Goal: Information Seeking & Learning: Learn about a topic

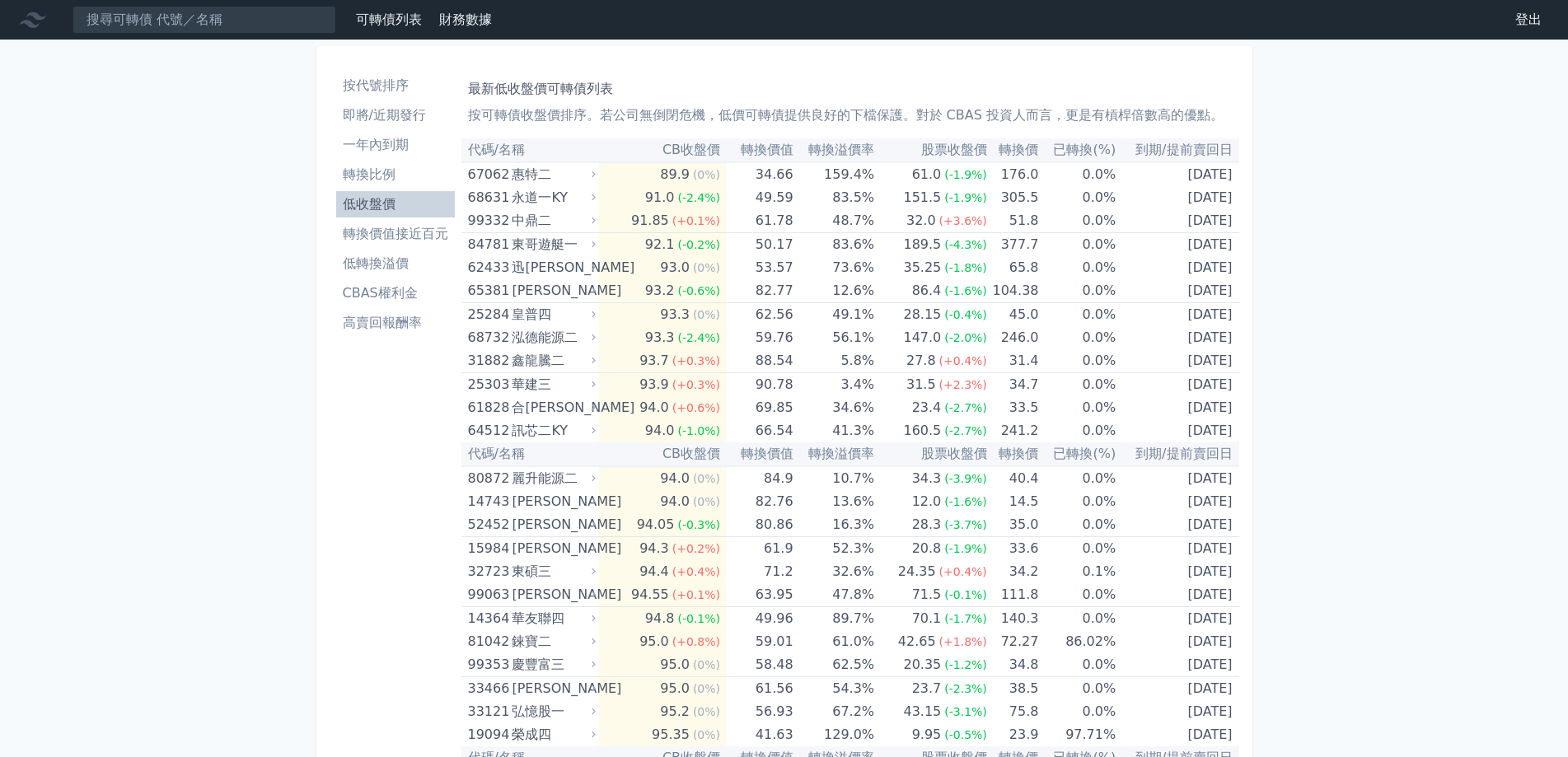
click at [384, 152] on li "一年內到期" at bounding box center [395, 146] width 119 height 20
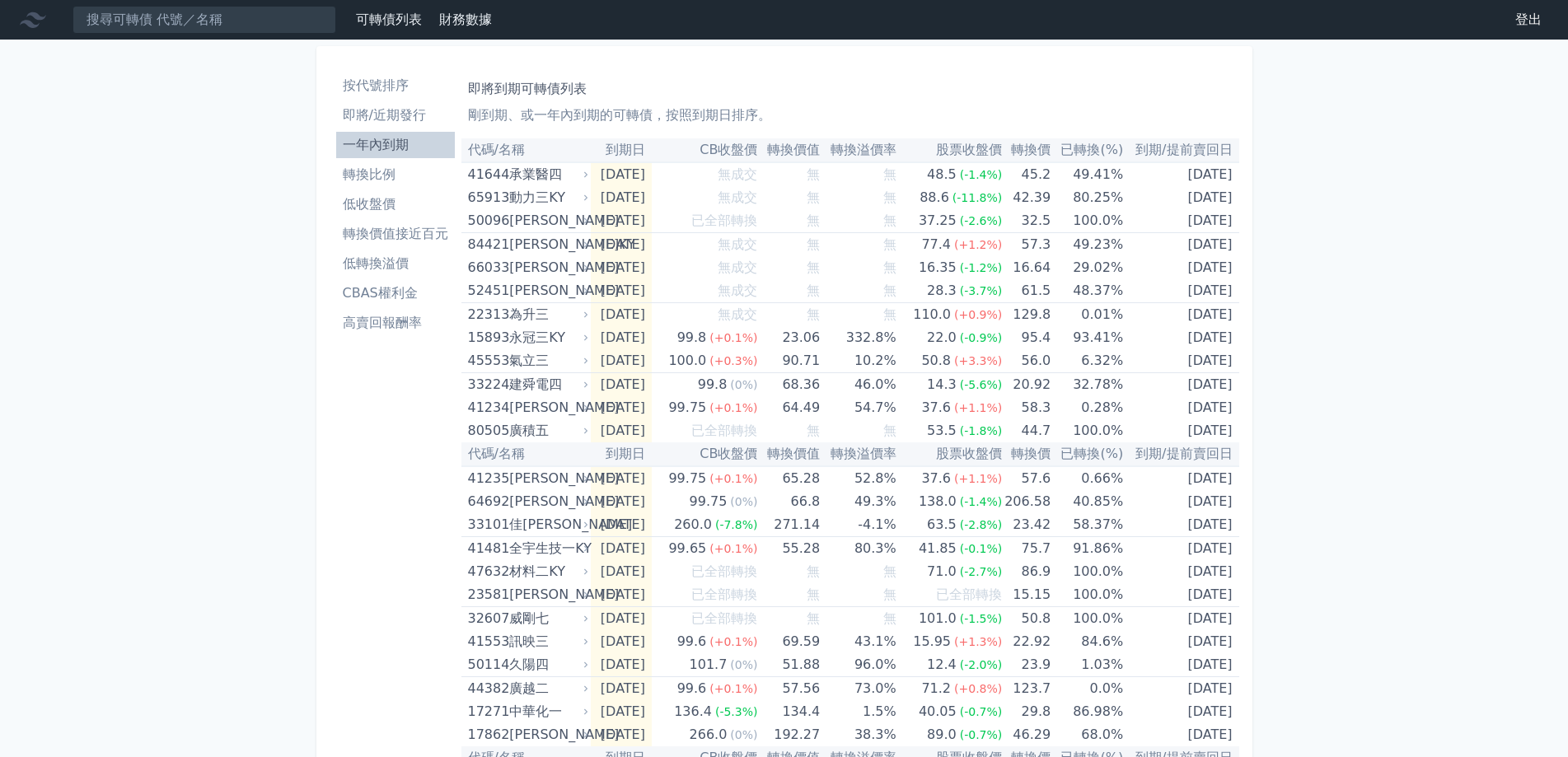
click at [754, 145] on th "CB收盤價" at bounding box center [705, 151] width 107 height 24
click at [758, 149] on th "CB收盤價" at bounding box center [705, 151] width 107 height 24
click at [748, 149] on th "CB收盤價" at bounding box center [705, 151] width 107 height 24
click at [383, 211] on li "低收盤價" at bounding box center [395, 204] width 119 height 20
